Goal: Feedback & Contribution: Leave review/rating

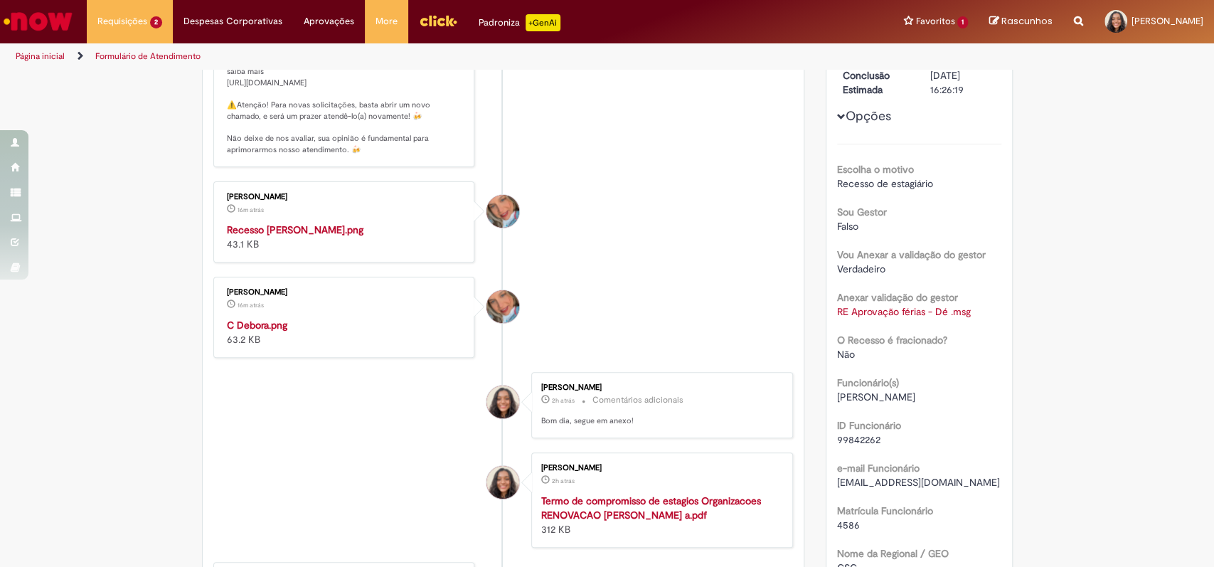
scroll to position [282, 0]
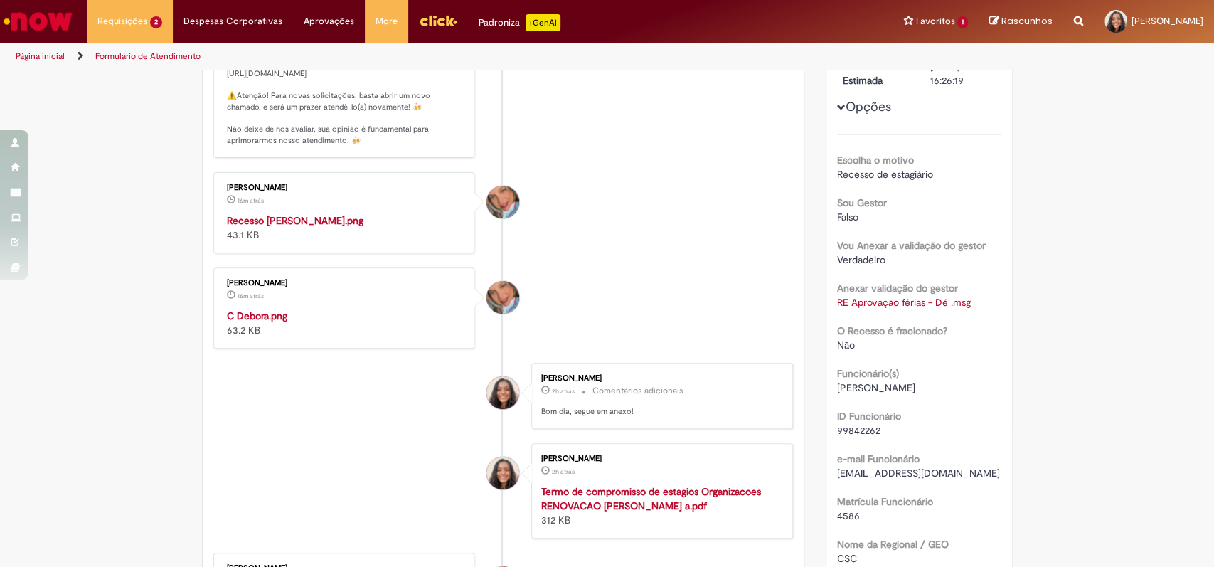
click at [276, 213] on img "Histórico de tíquete" at bounding box center [345, 213] width 237 height 0
click at [760, 348] on li "Jacqueline Andrade Galani 16m atrás 16 minutos atrás C Debora.png 63.2 KB" at bounding box center [503, 307] width 580 height 81
click at [702, 348] on li "Jacqueline Andrade Galani 16m atrás 16 minutos atrás C Debora.png 63.2 KB" at bounding box center [503, 307] width 580 height 81
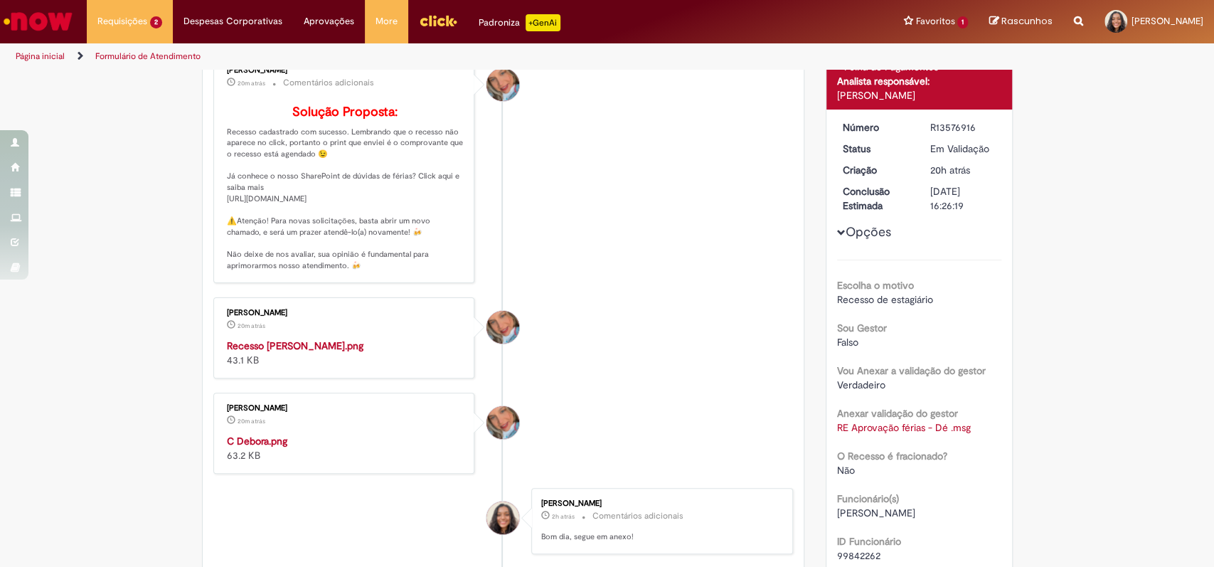
scroll to position [0, 0]
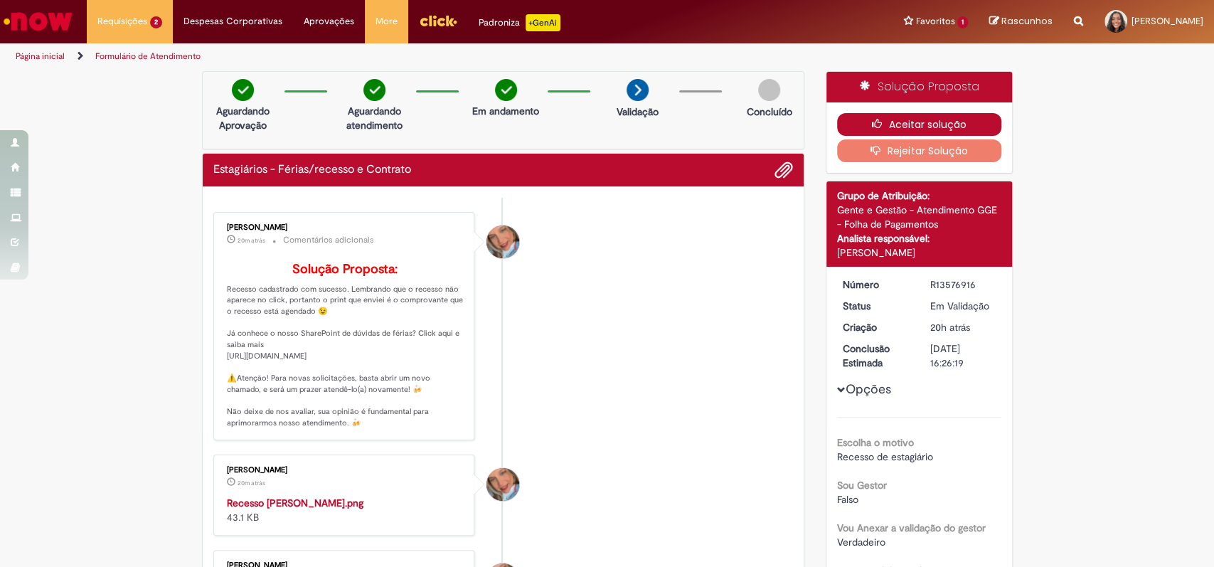
click at [903, 125] on button "Aceitar solução" at bounding box center [919, 124] width 164 height 23
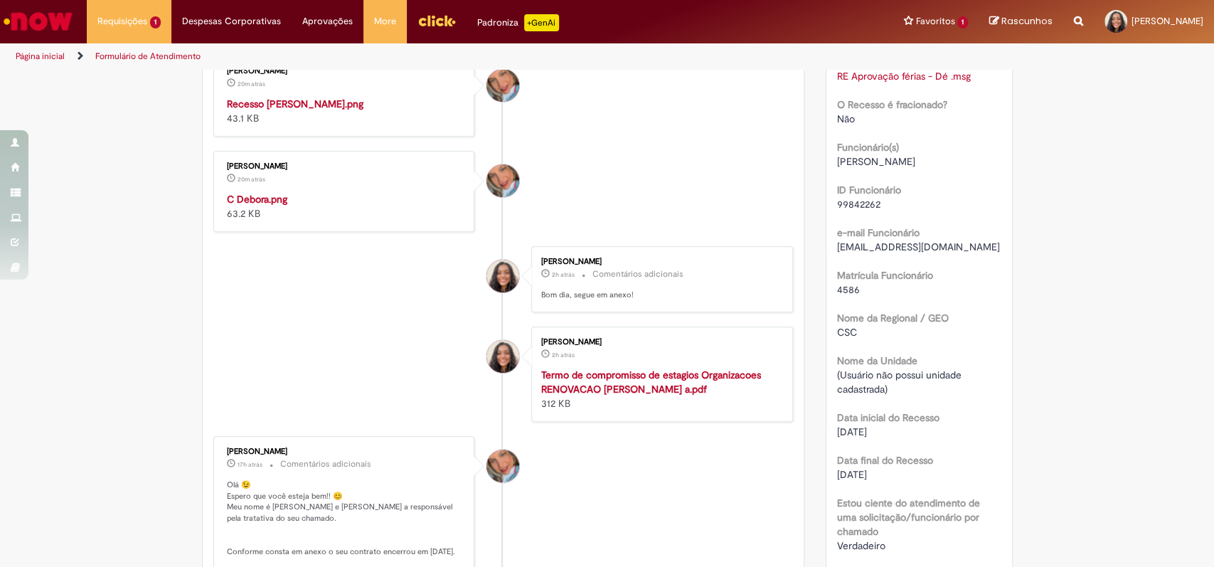
scroll to position [400, 0]
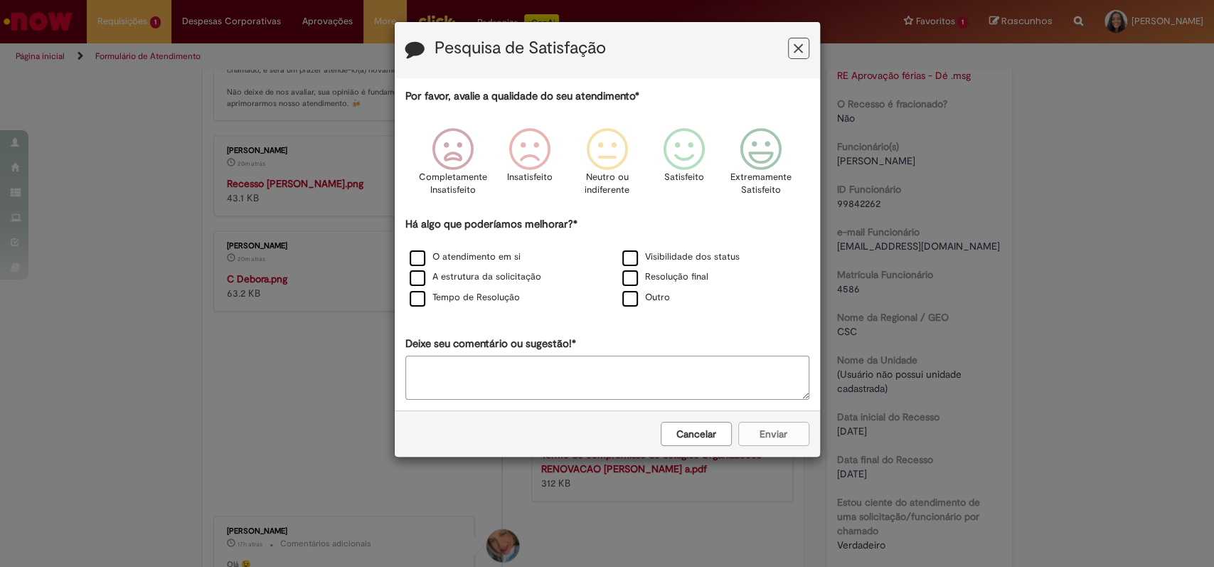
click at [569, 382] on textarea "Deixe seu comentário ou sugestão!*" at bounding box center [607, 378] width 404 height 44
type textarea "*"
click at [510, 258] on label "O atendimento em si" at bounding box center [465, 257] width 111 height 14
click at [766, 158] on icon "Feedback" at bounding box center [760, 149] width 53 height 43
click at [796, 439] on button "Enviar" at bounding box center [773, 434] width 71 height 24
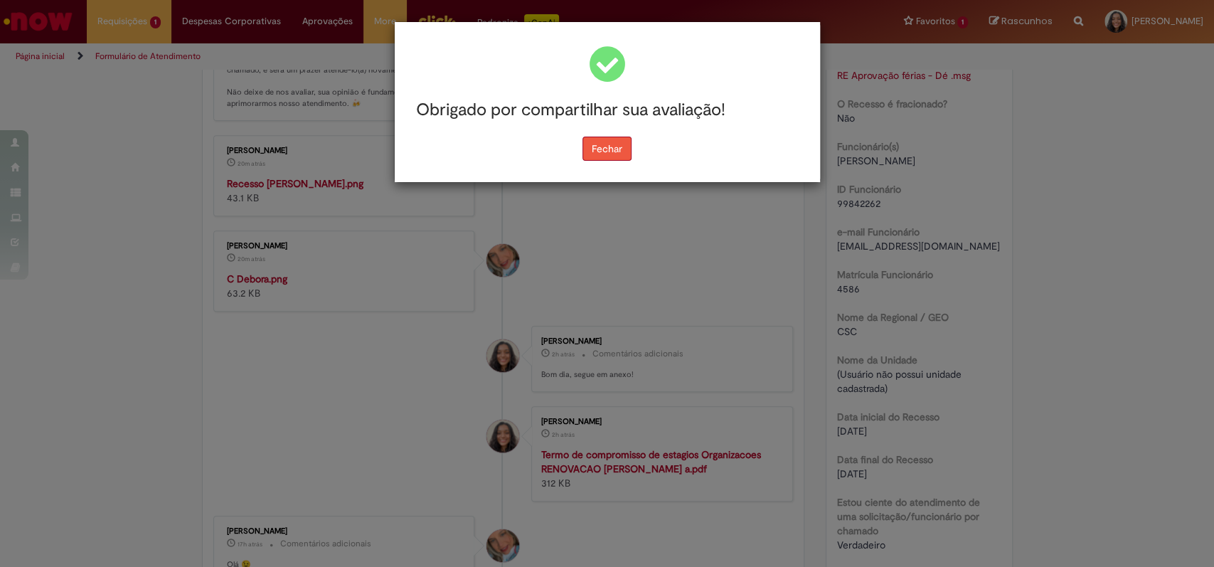
click at [610, 151] on button "Fechar" at bounding box center [606, 149] width 49 height 24
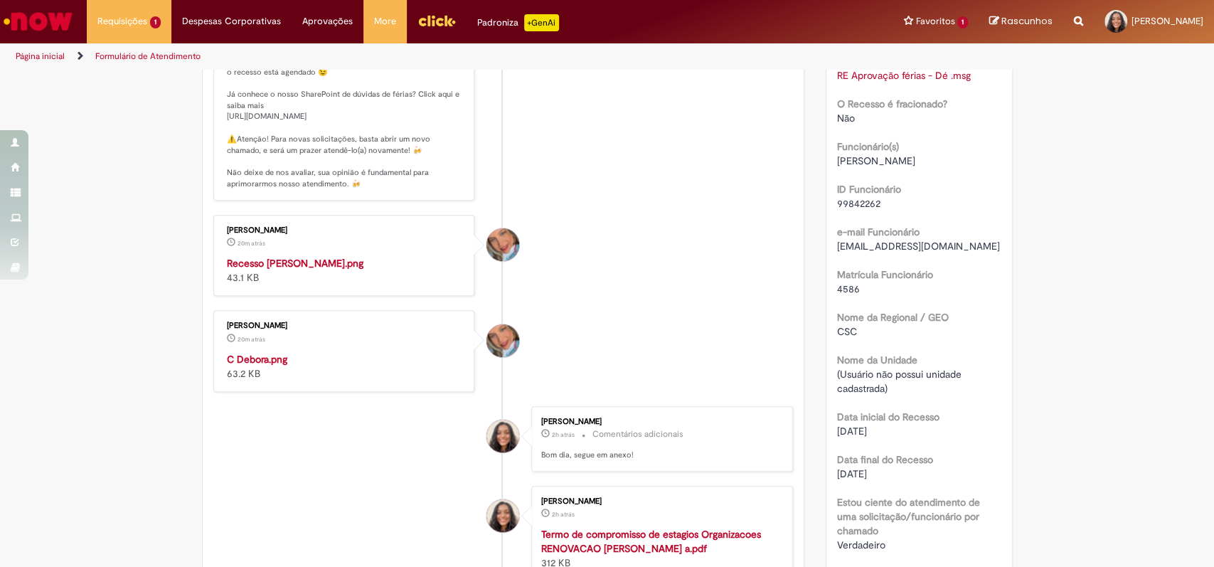
click at [320, 352] on img "Histórico de tíquete" at bounding box center [345, 352] width 237 height 0
